Goal: Transaction & Acquisition: Purchase product/service

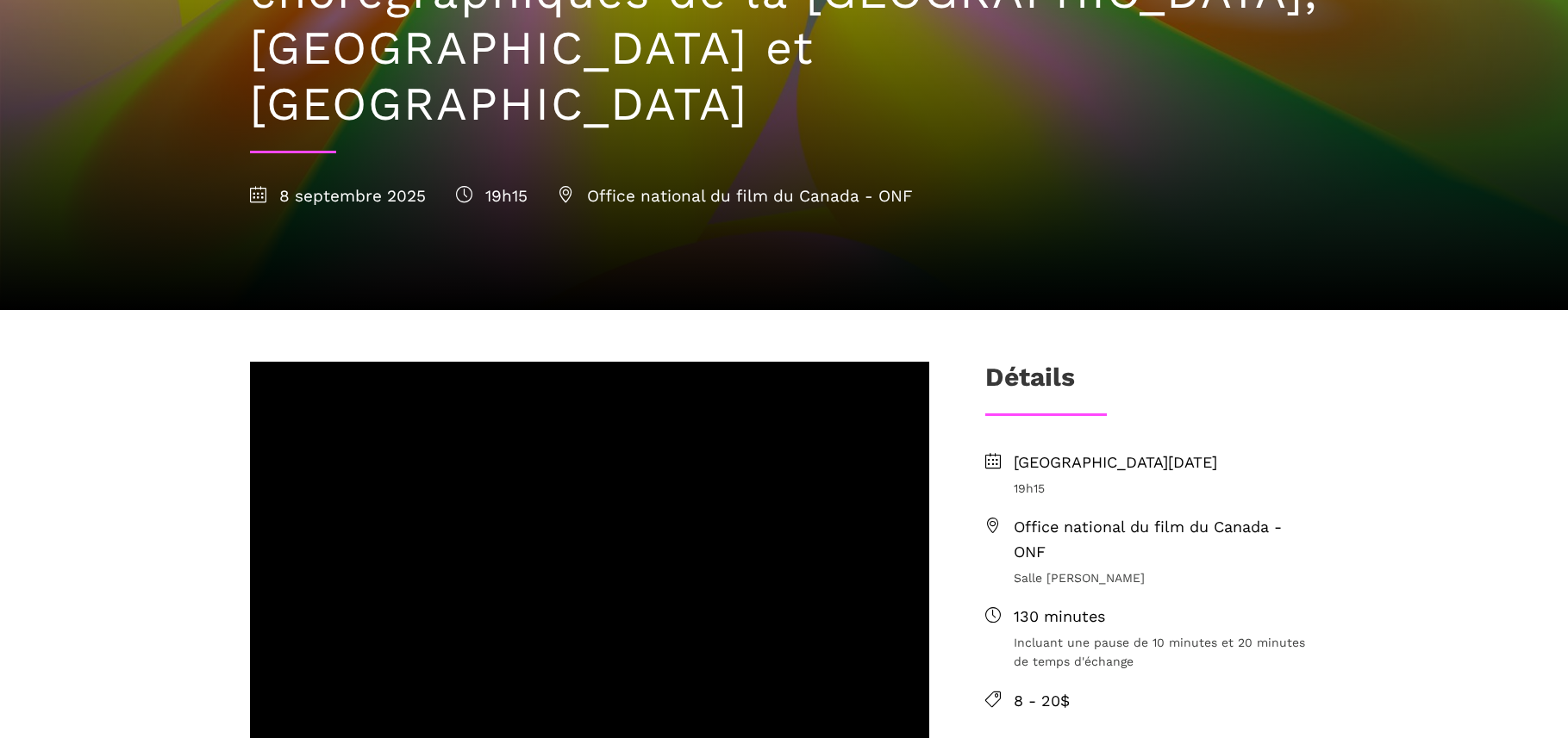
scroll to position [334, 0]
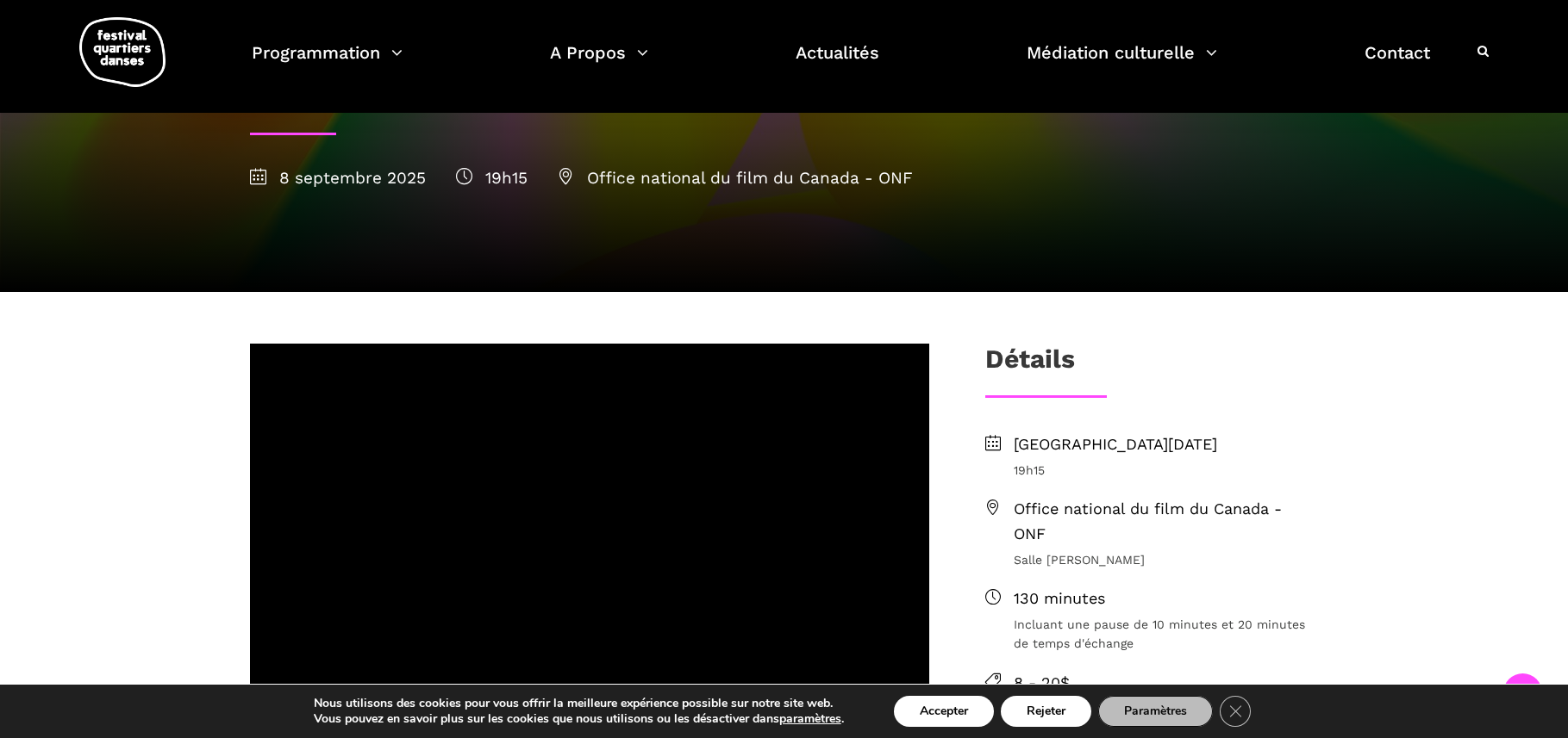
click at [1049, 497] on span "Office national du film du Canada - ONF" at bounding box center [1166, 522] width 305 height 50
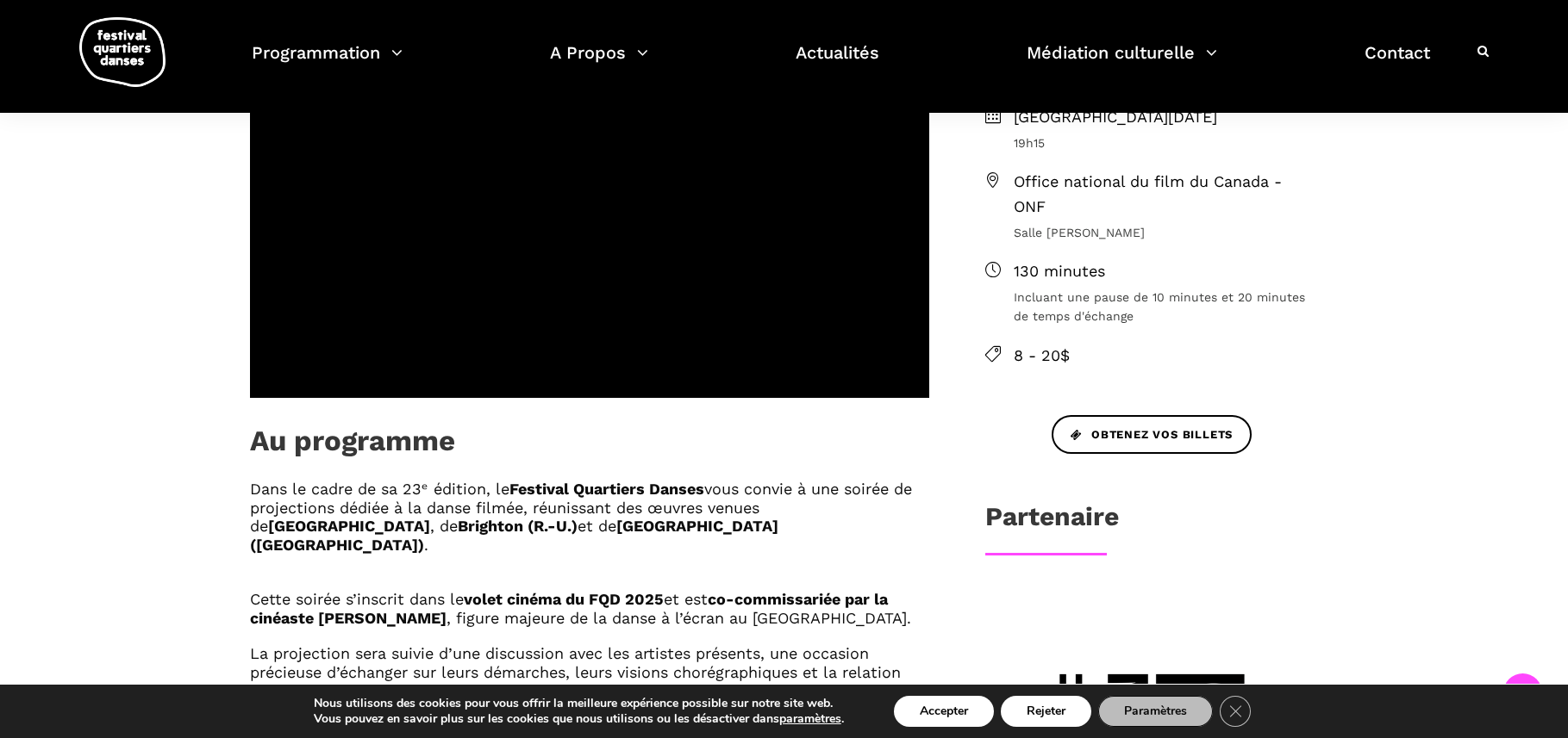
scroll to position [590, 0]
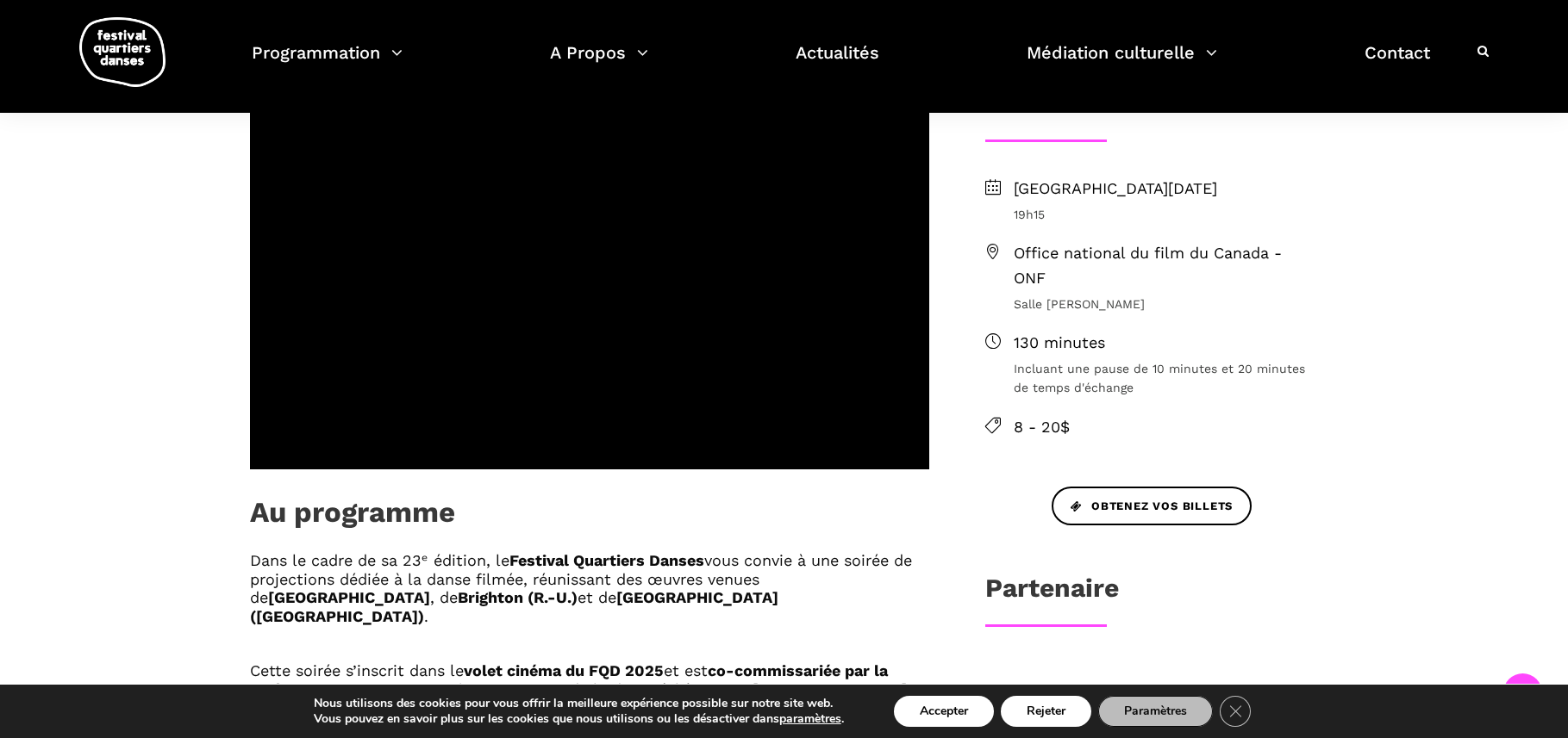
click at [995, 243] on icon at bounding box center [993, 251] width 15 height 15
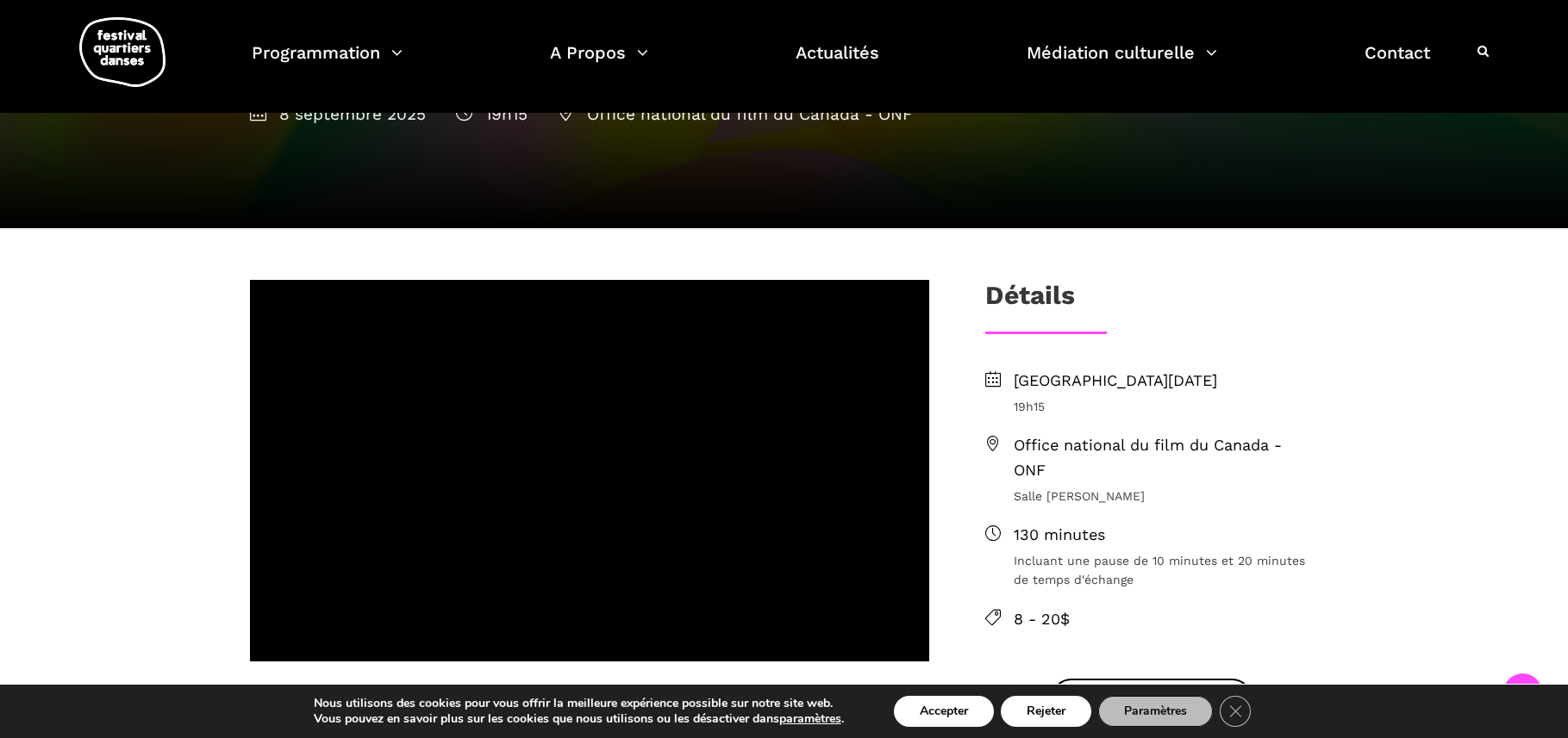
scroll to position [422, 0]
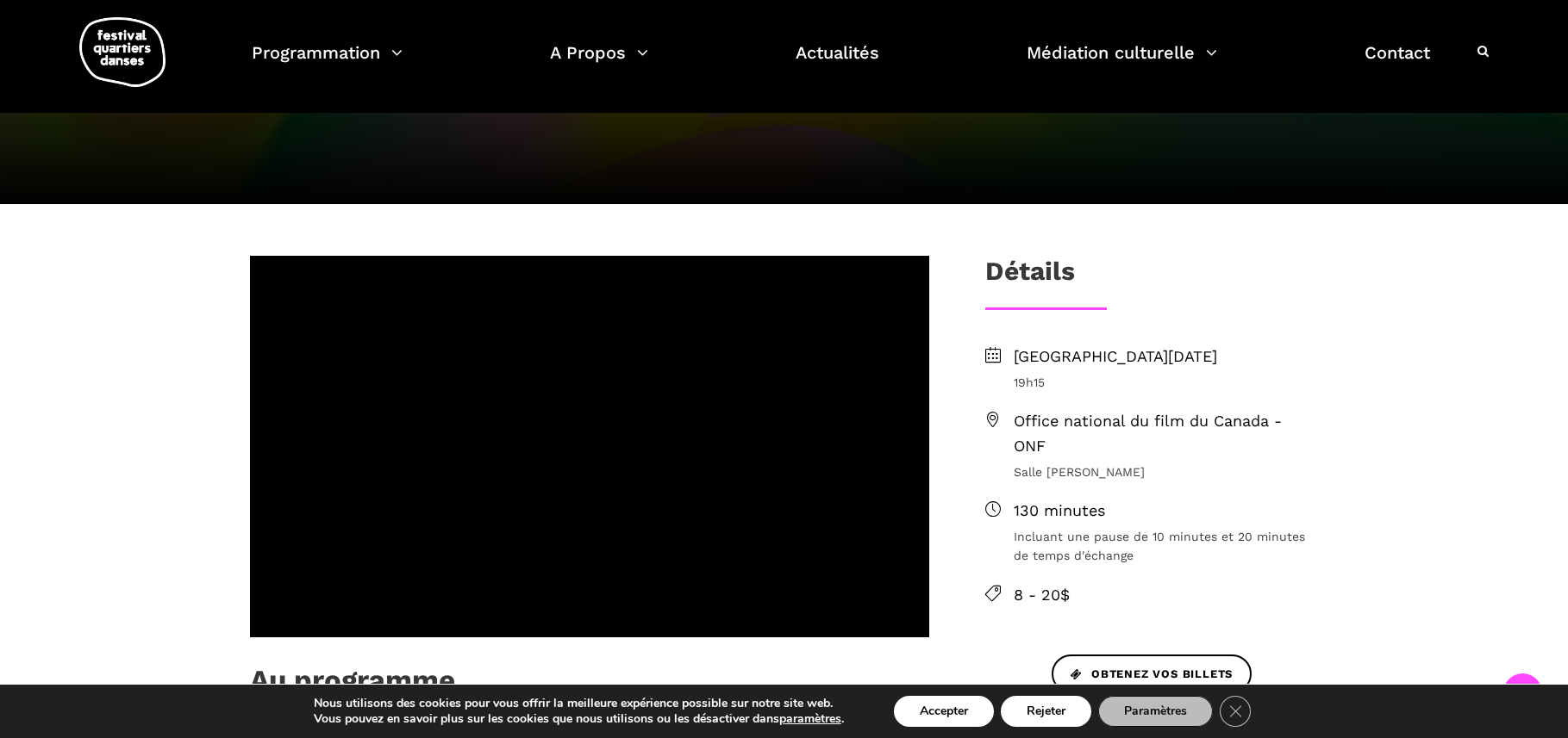
click at [994, 412] on icon at bounding box center [993, 420] width 15 height 15
click at [1044, 409] on span "Office national du film du Canada - ONF" at bounding box center [1166, 434] width 305 height 50
drag, startPoint x: 1062, startPoint y: 381, endPoint x: 1012, endPoint y: 366, distance: 52.2
click at [1012, 409] on li "Office national du film du Canada - ONF Salle Alanis Obomsawin" at bounding box center [1152, 446] width 334 height 73
copy span "Office national du film du Canada - ONF"
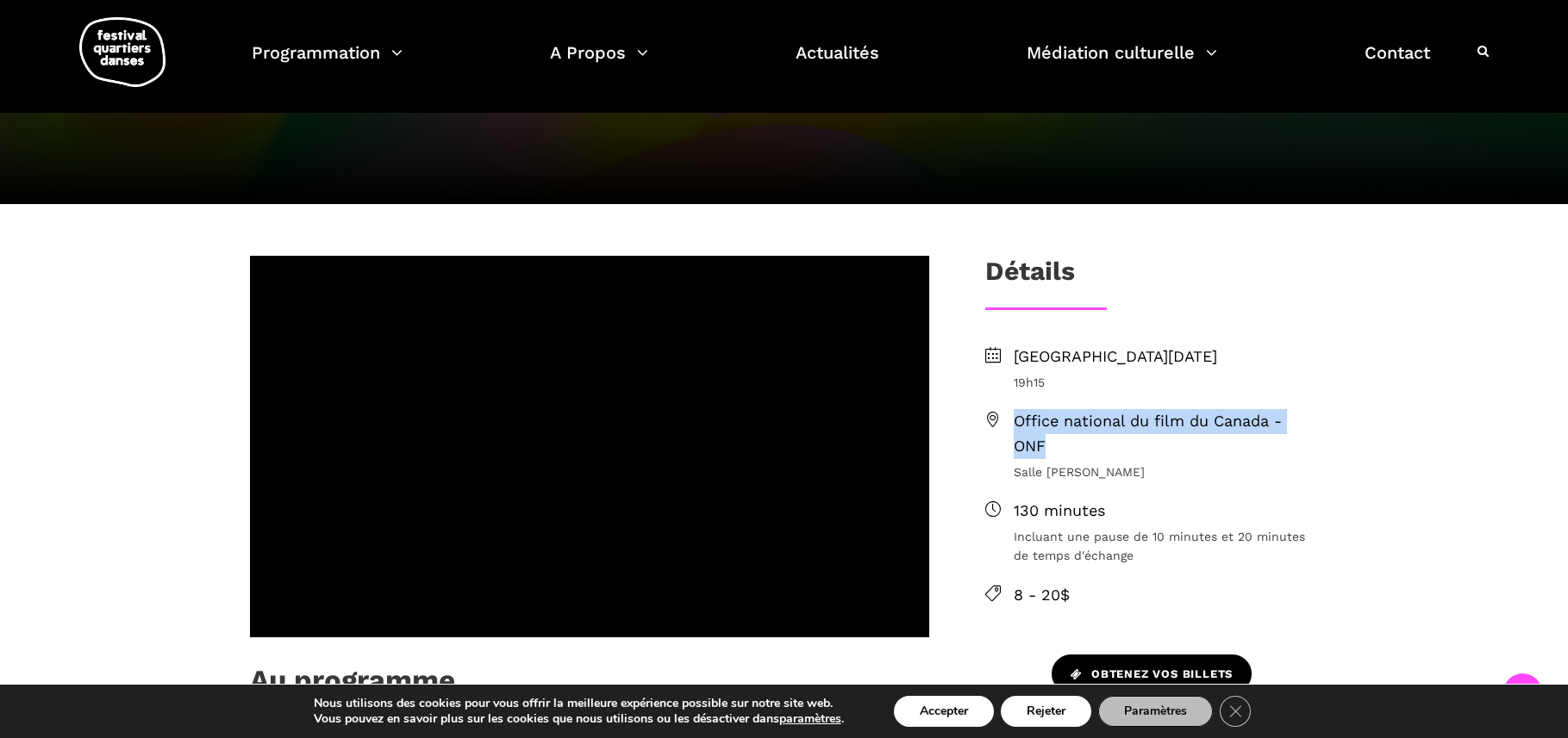
click at [1099, 655] on link "Obtenez vos billets" at bounding box center [1152, 674] width 200 height 38
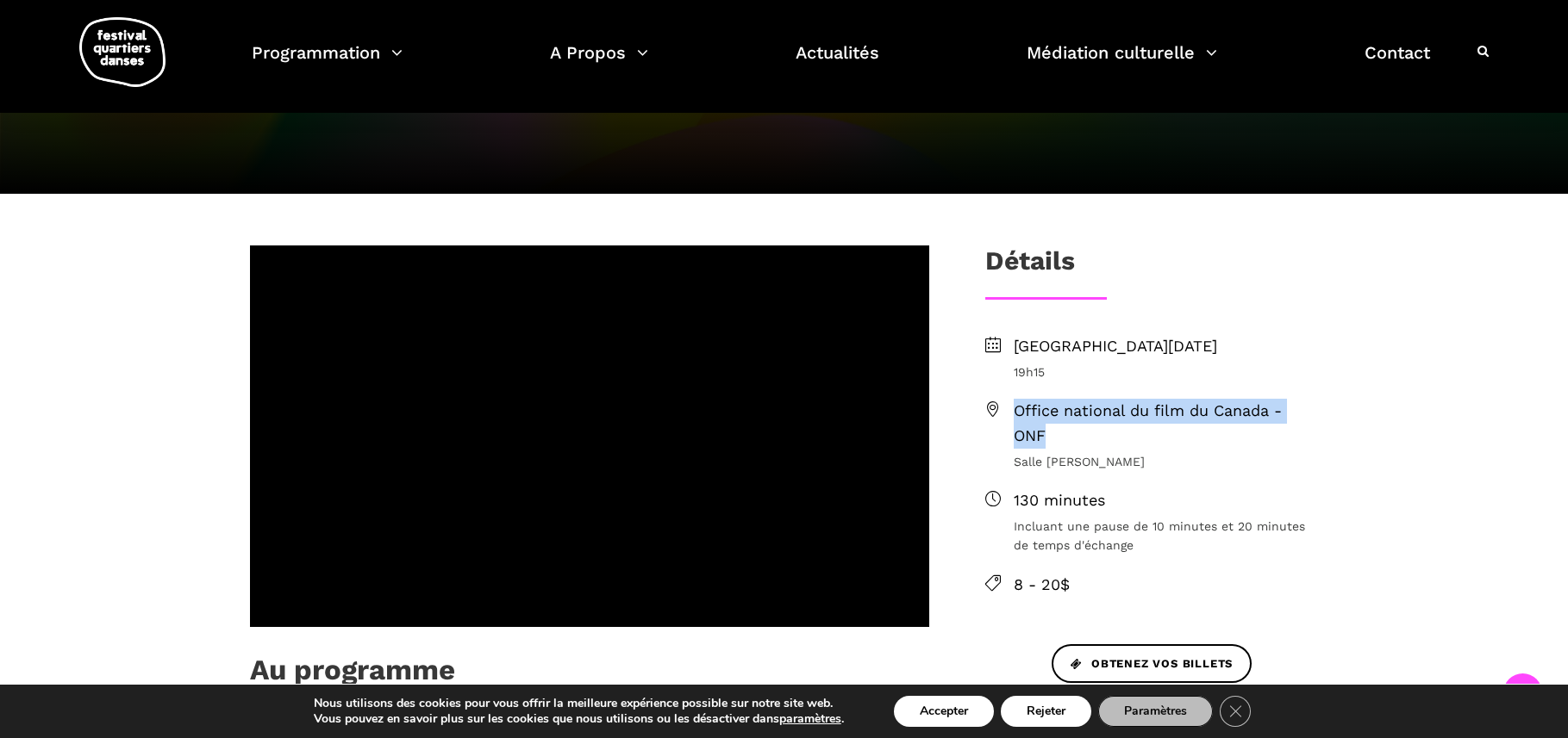
scroll to position [0, 0]
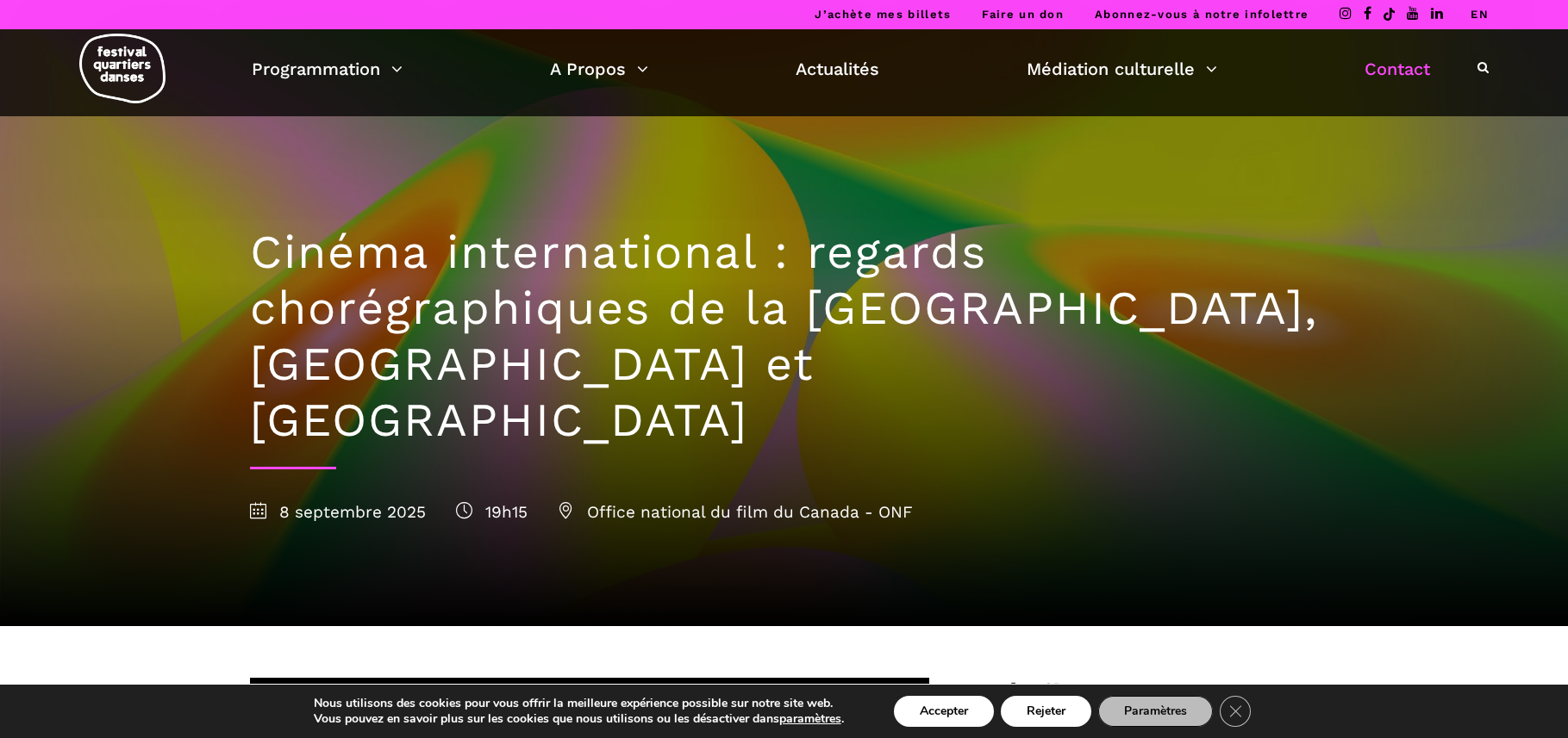
click at [1400, 68] on link "Contact" at bounding box center [1397, 69] width 65 height 30
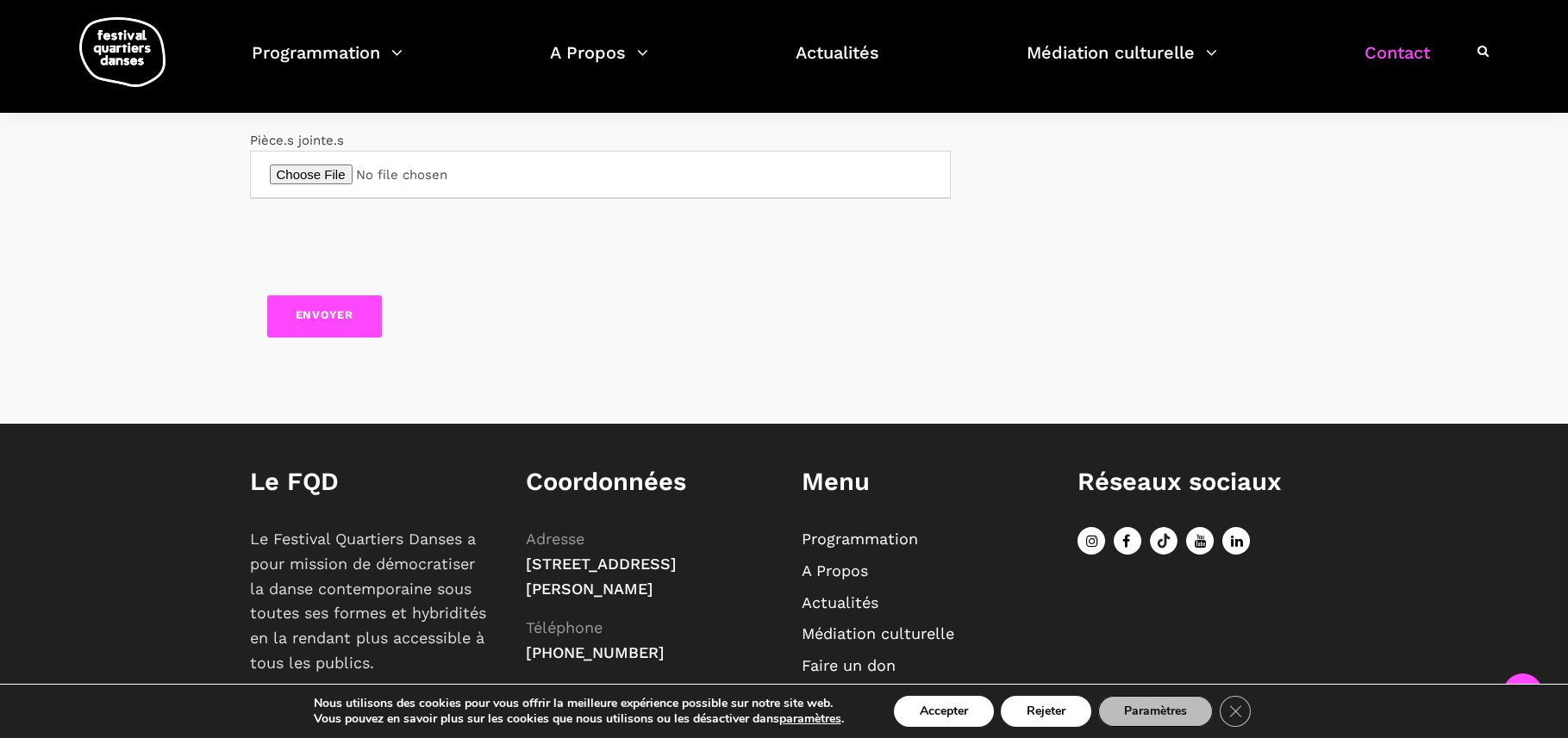
scroll to position [817, 0]
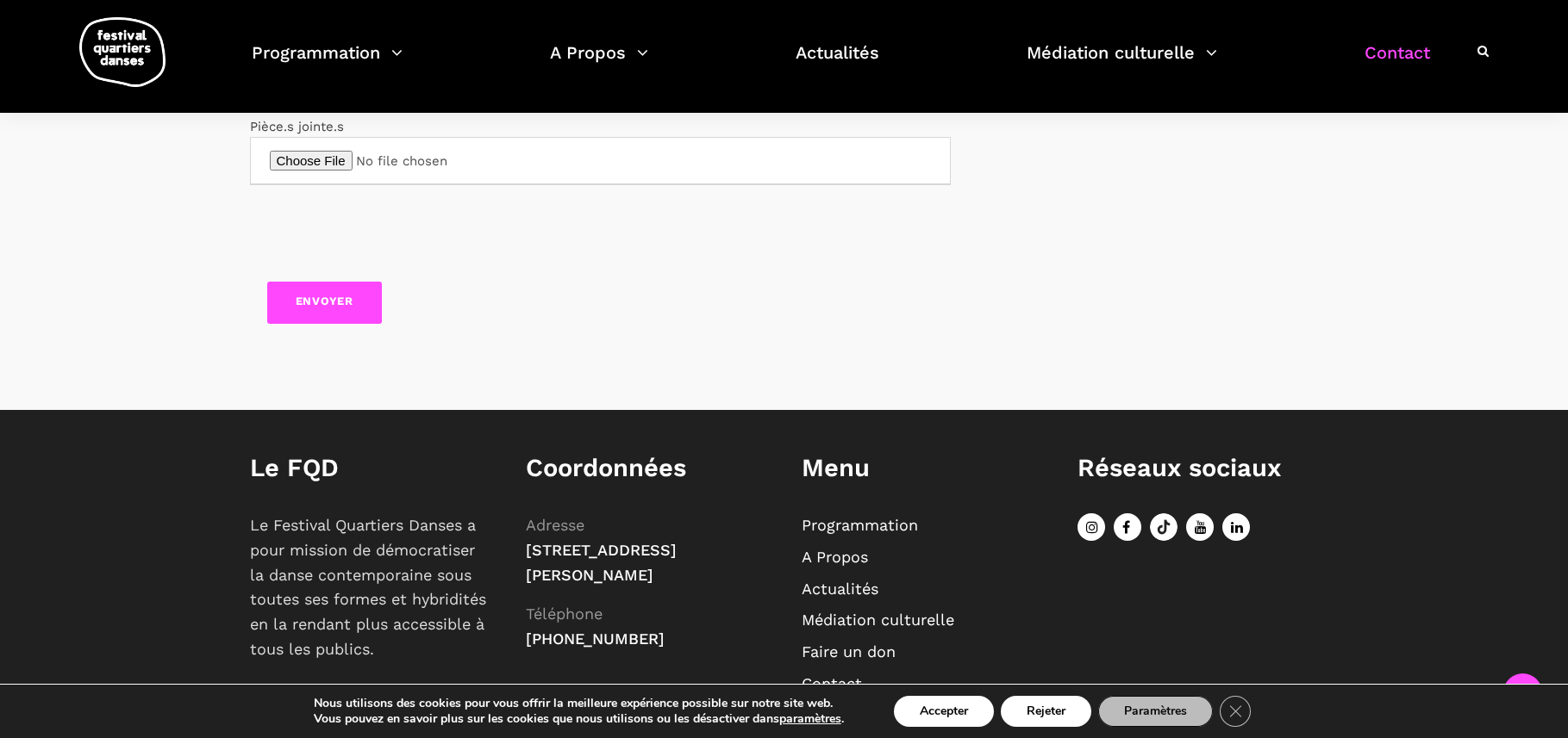
click at [867, 524] on link "Programmation" at bounding box center [859, 524] width 116 height 18
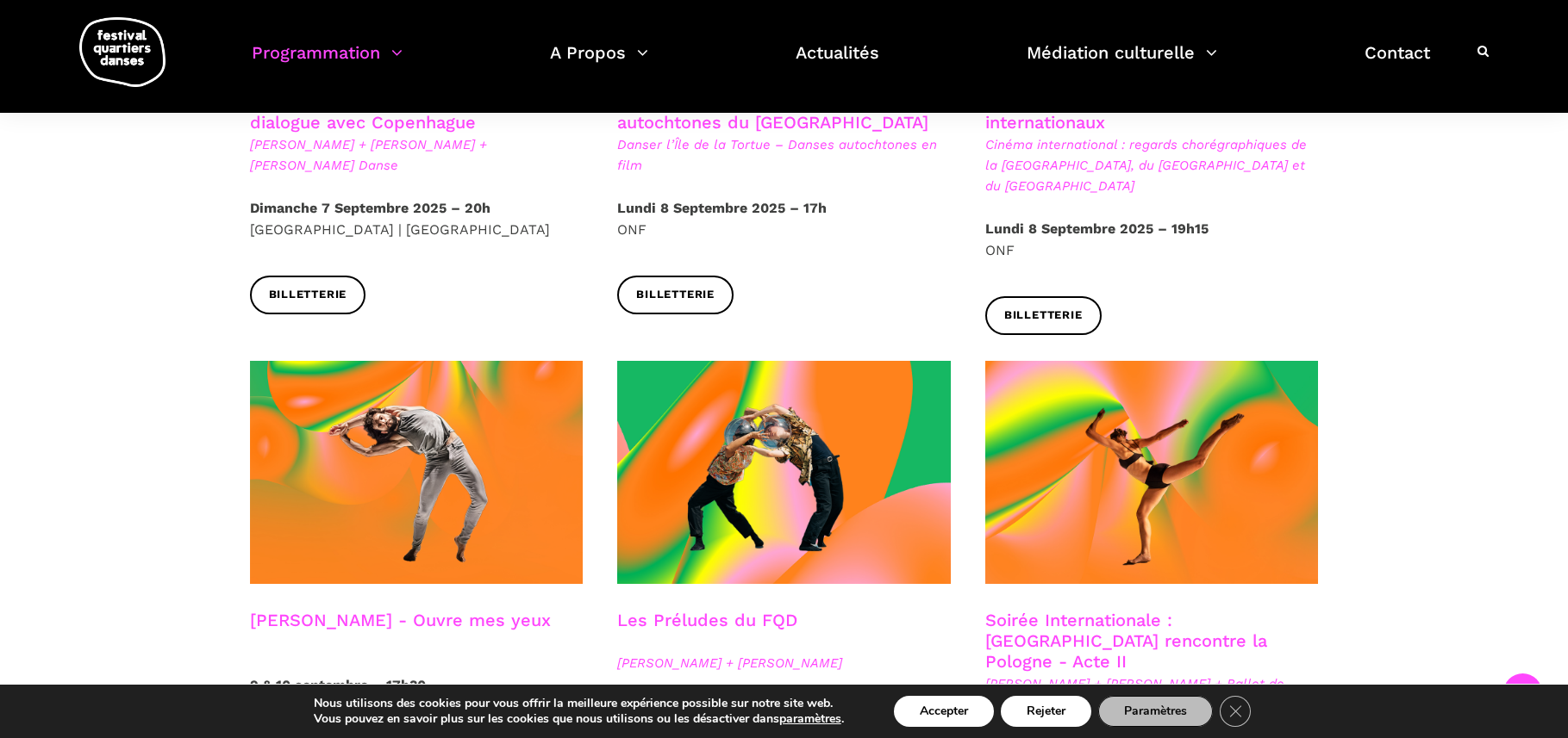
scroll to position [1196, 0]
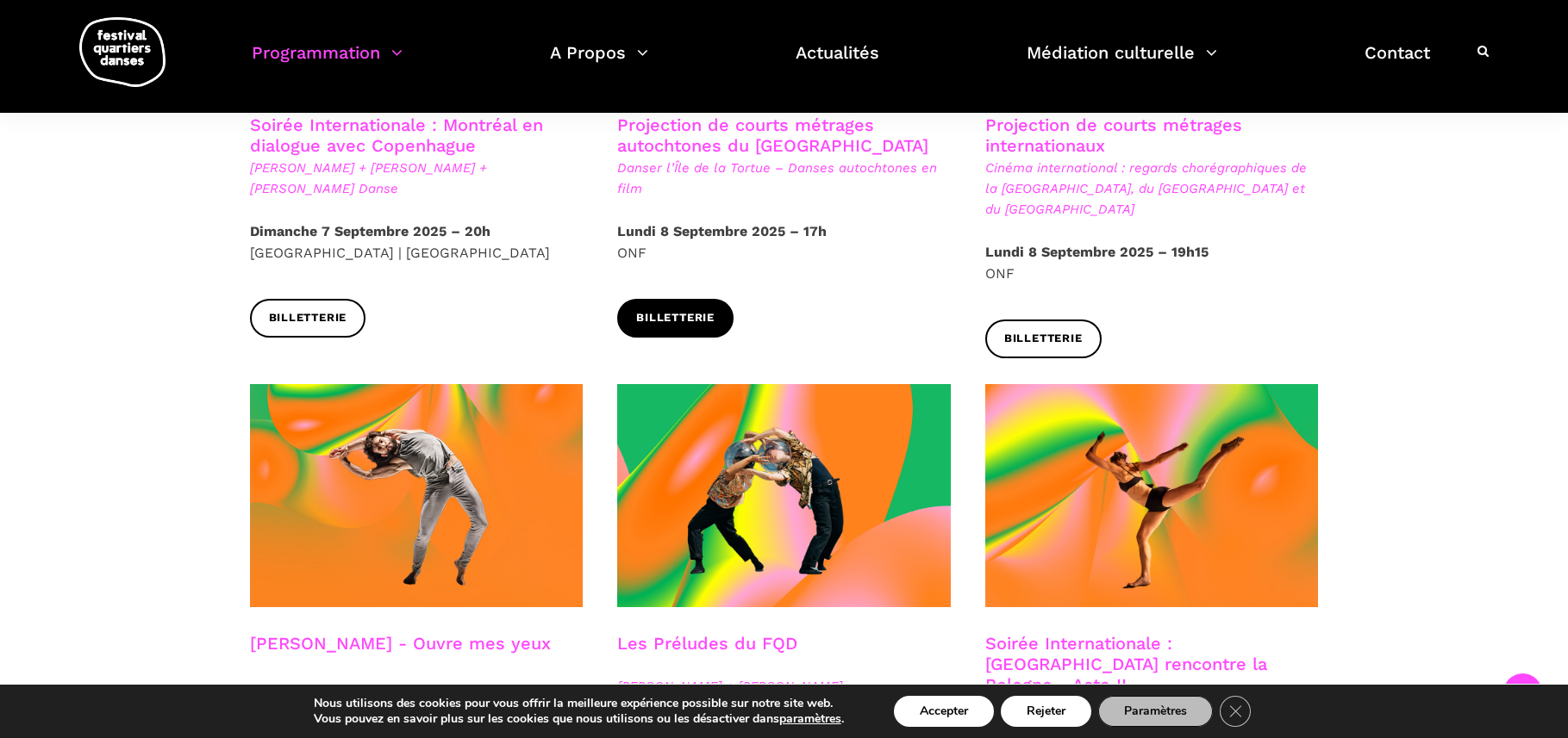
click at [697, 310] on span "Billetterie" at bounding box center [675, 318] width 79 height 18
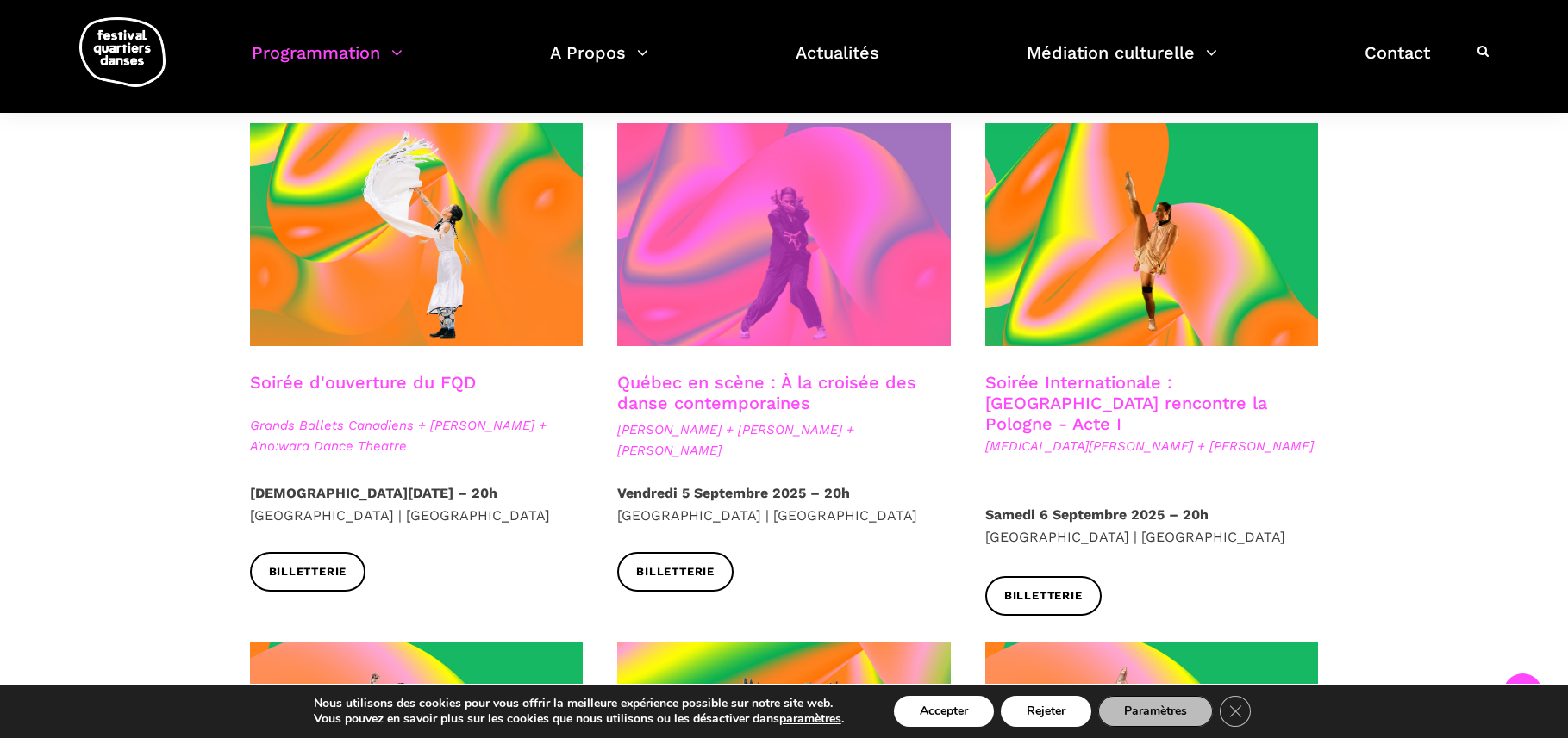
scroll to position [368, 0]
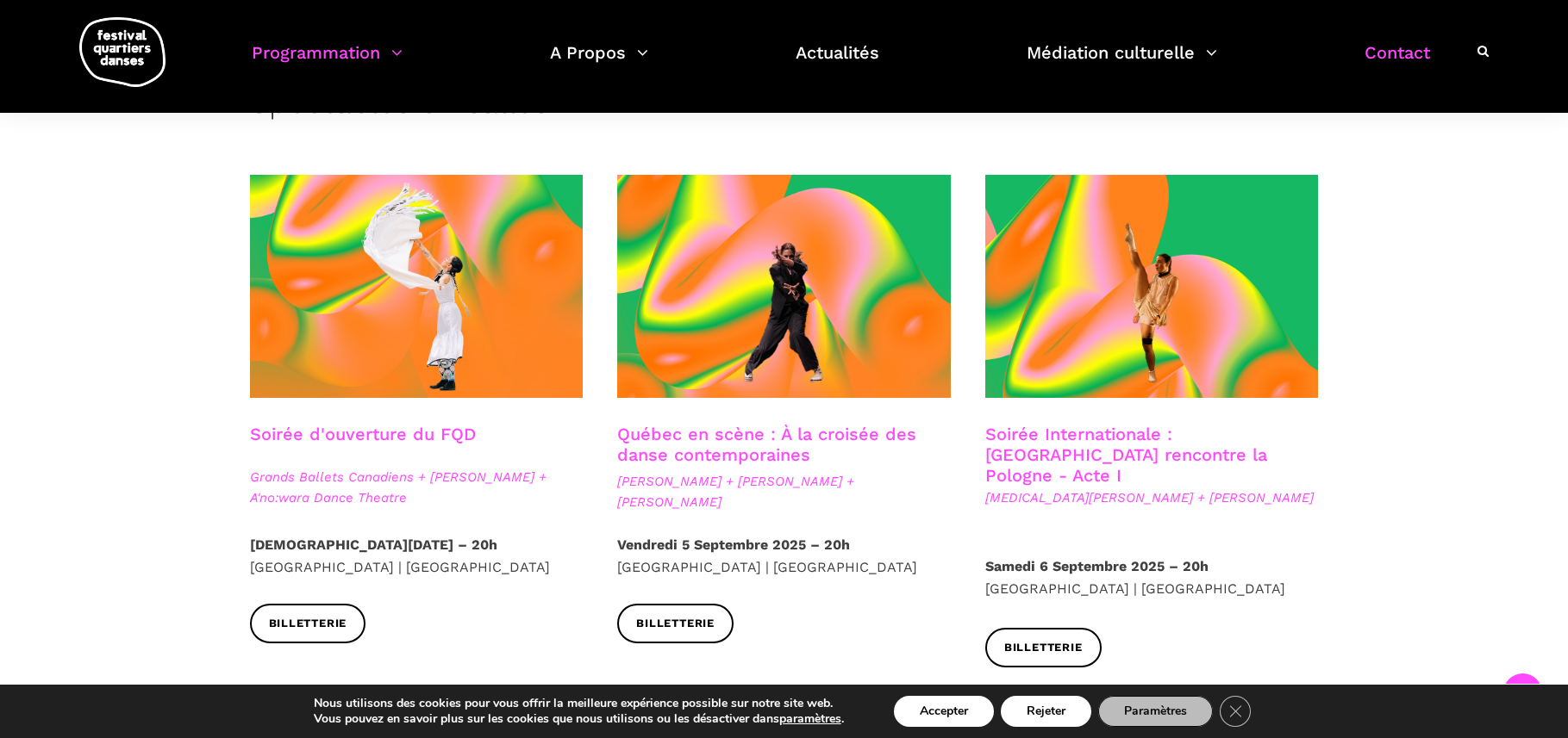
click at [1367, 53] on link "Contact" at bounding box center [1397, 63] width 65 height 51
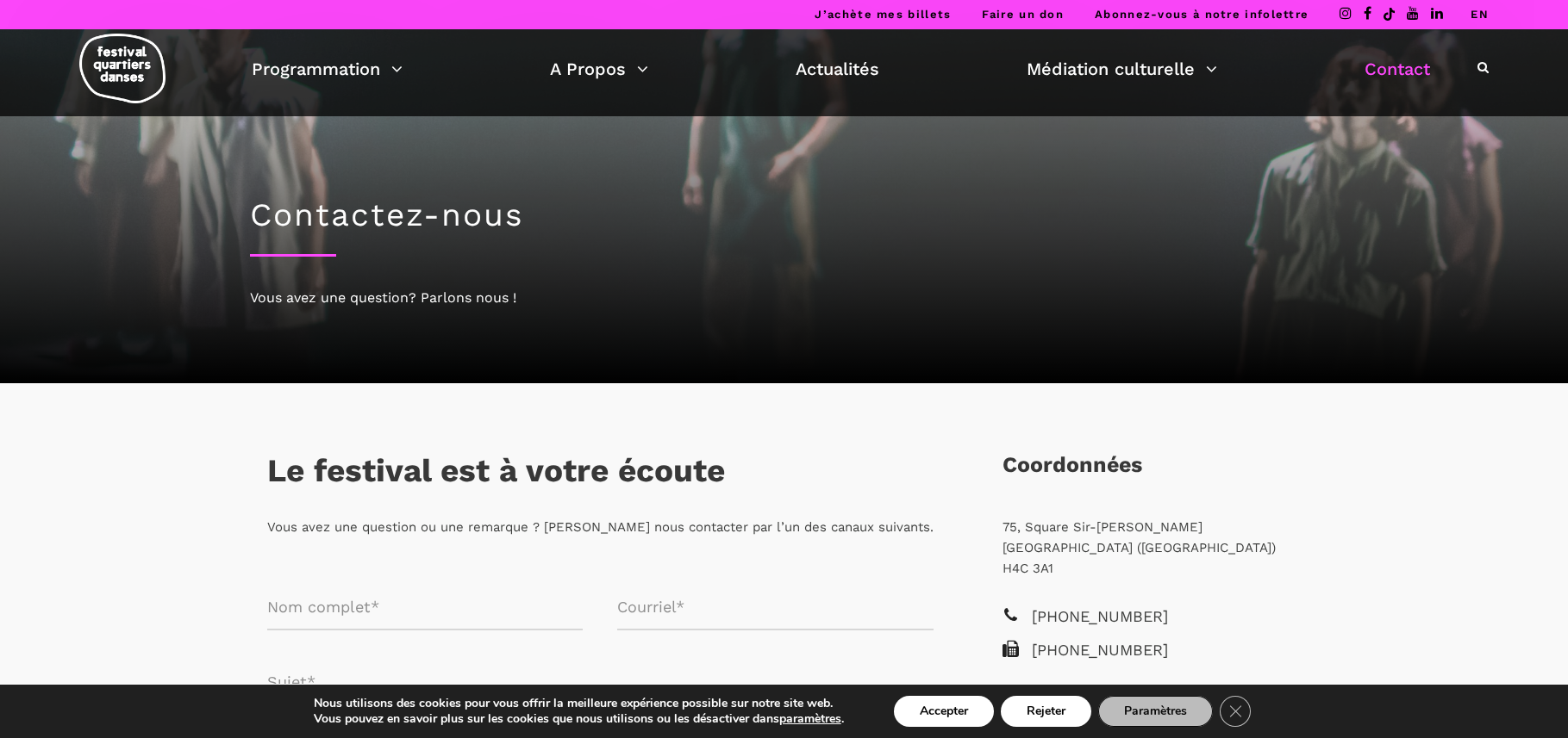
click at [110, 68] on img at bounding box center [123, 68] width 86 height 70
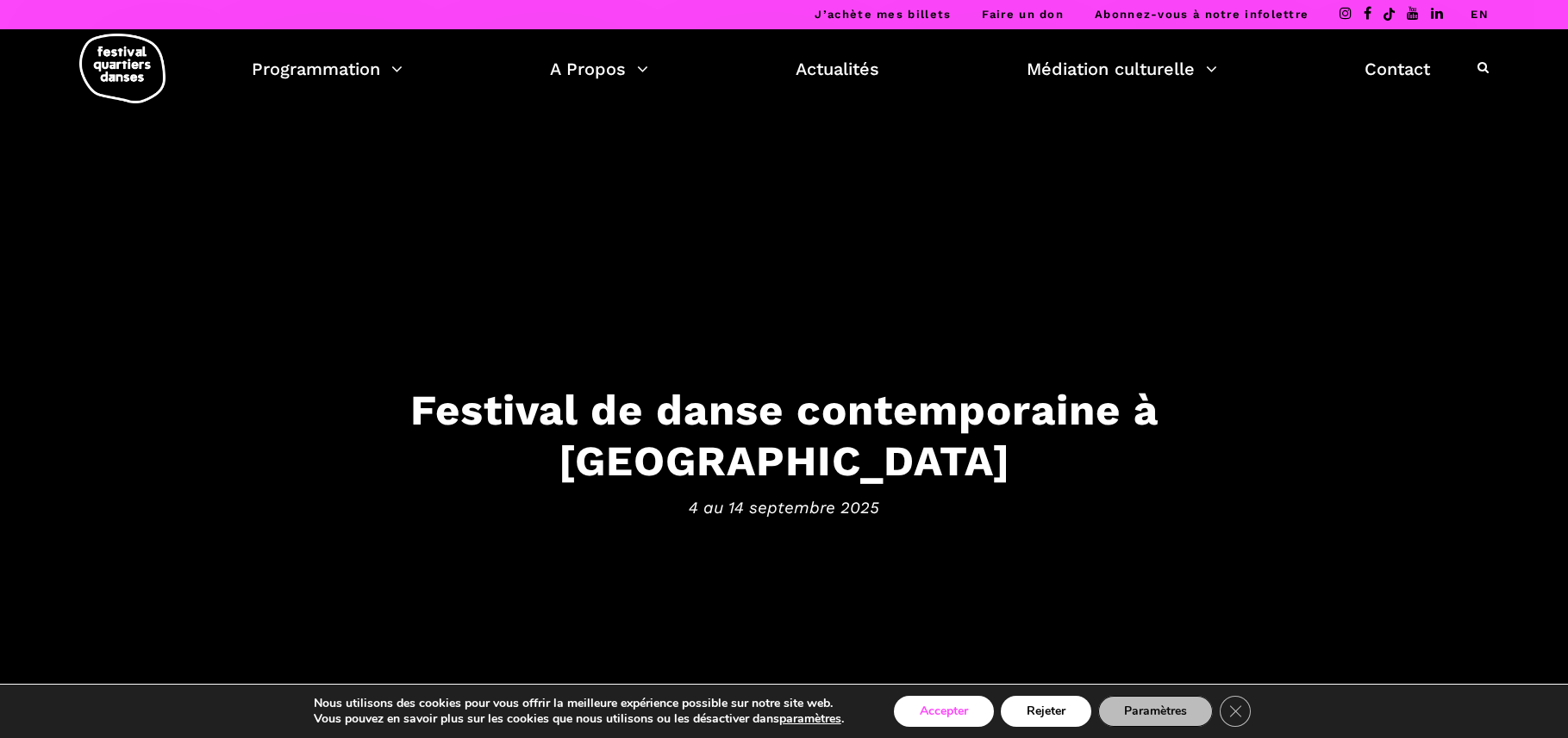
click at [941, 713] on button "Accepter" at bounding box center [944, 711] width 100 height 31
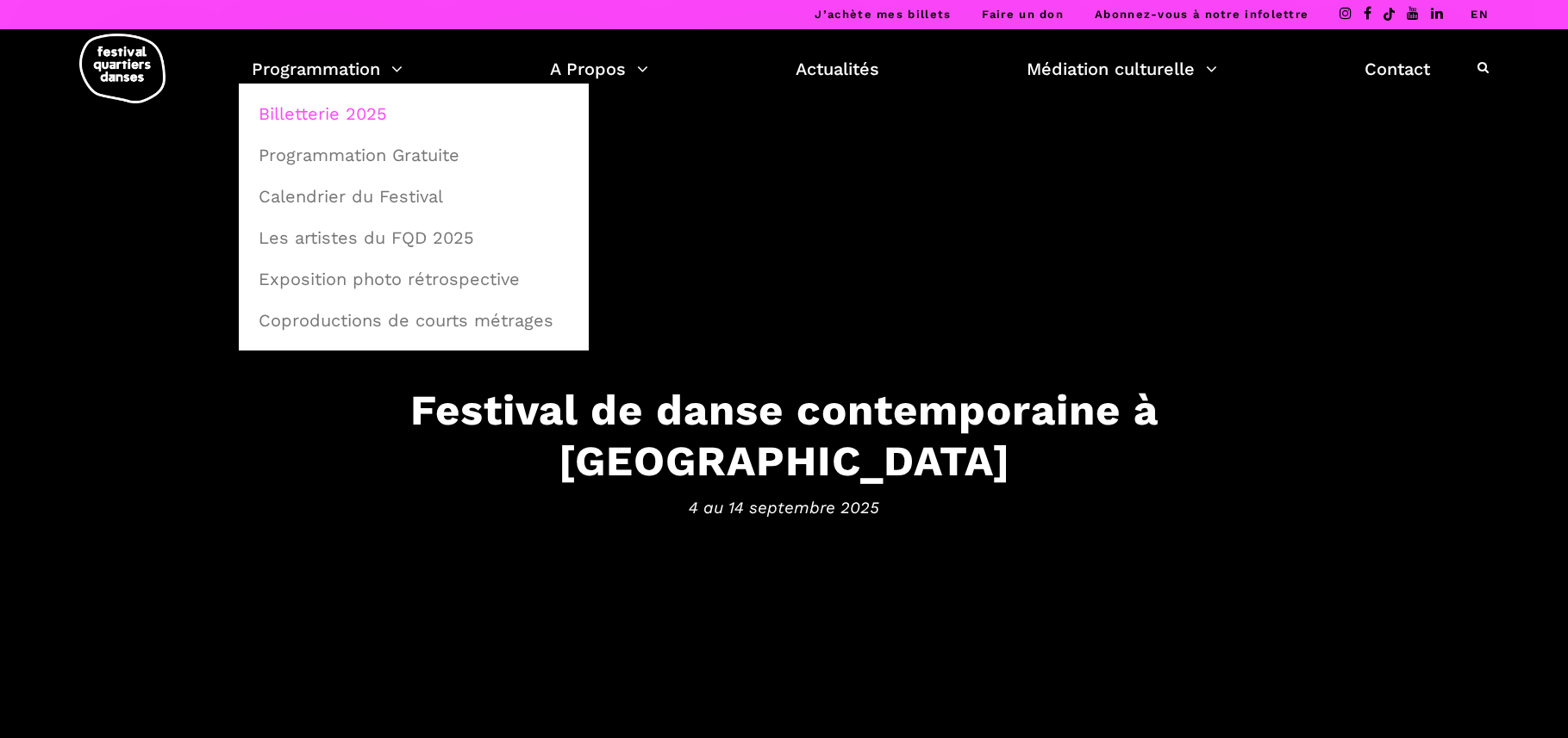
click at [349, 116] on link "Billetterie 2025" at bounding box center [413, 113] width 331 height 39
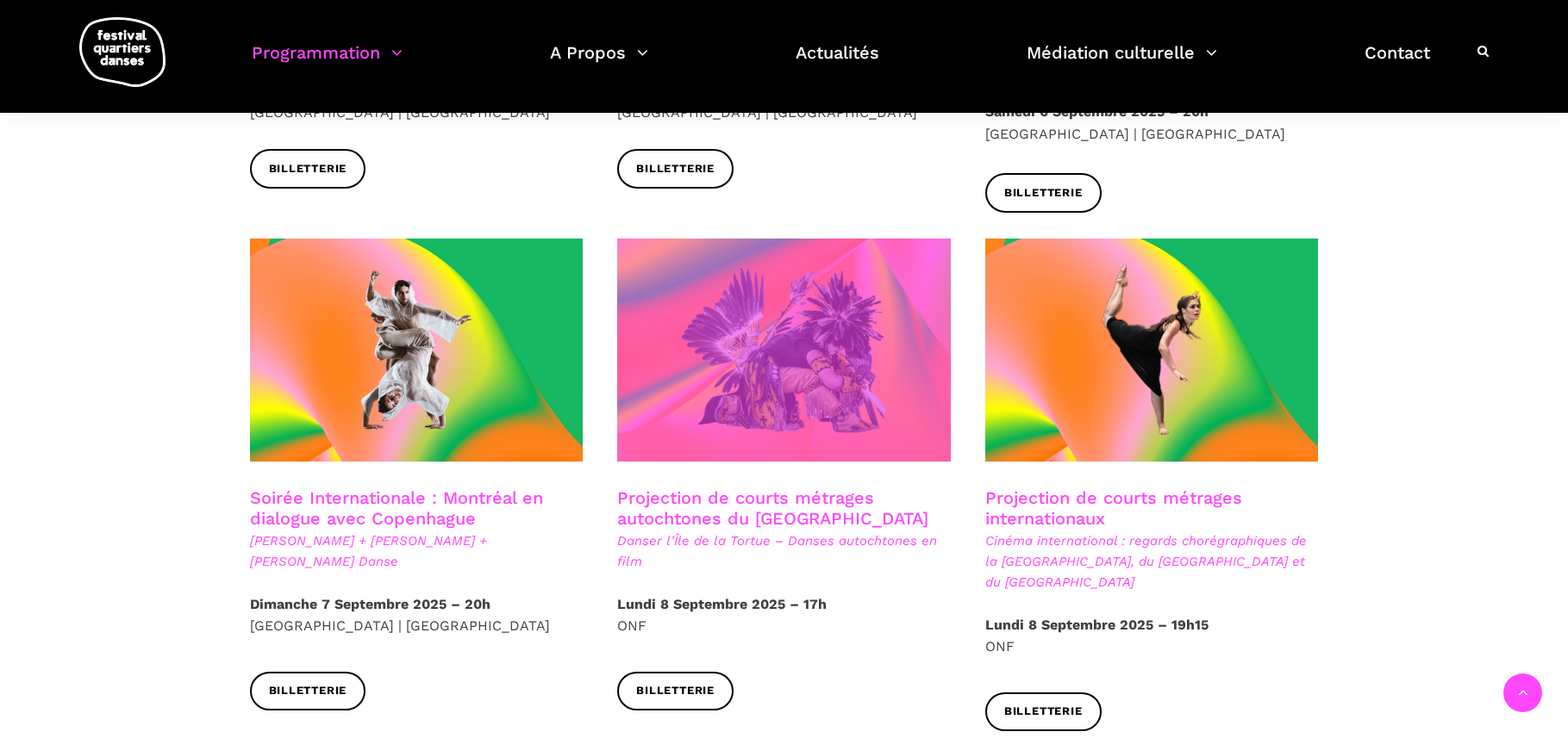
scroll to position [833, 0]
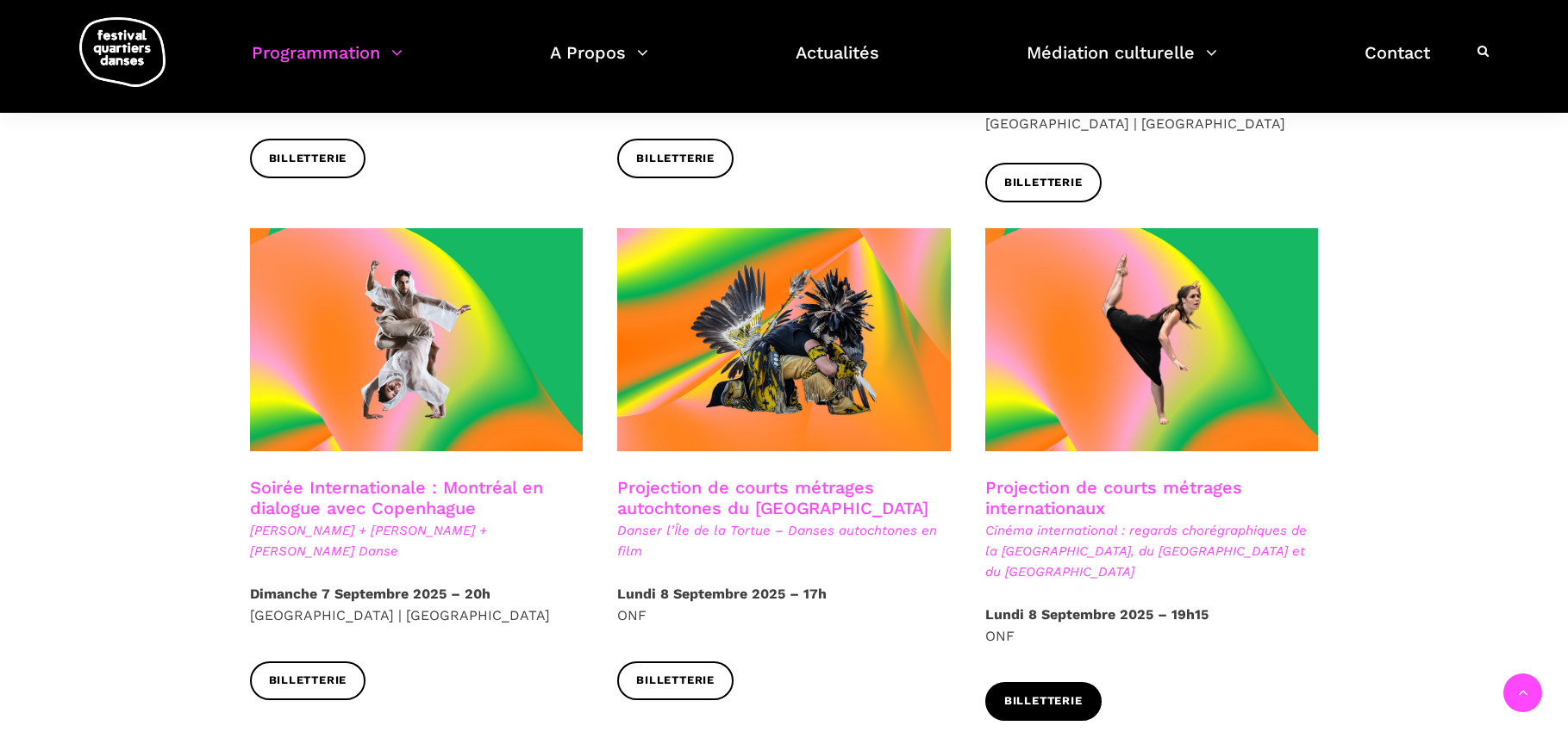
click at [1039, 693] on span "Billetterie" at bounding box center [1043, 702] width 79 height 18
